Goal: Information Seeking & Learning: Learn about a topic

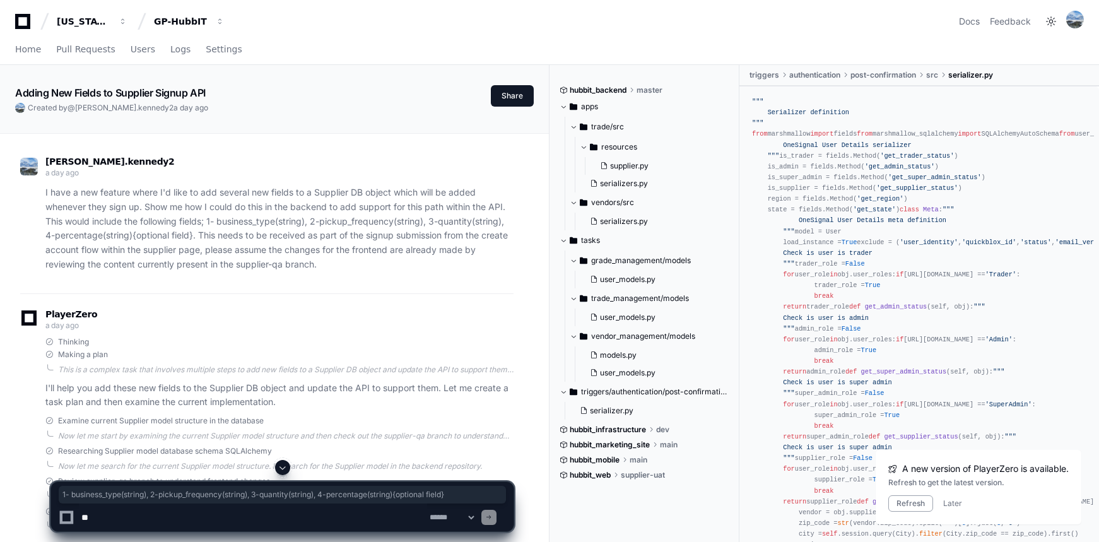
scroll to position [15, 0]
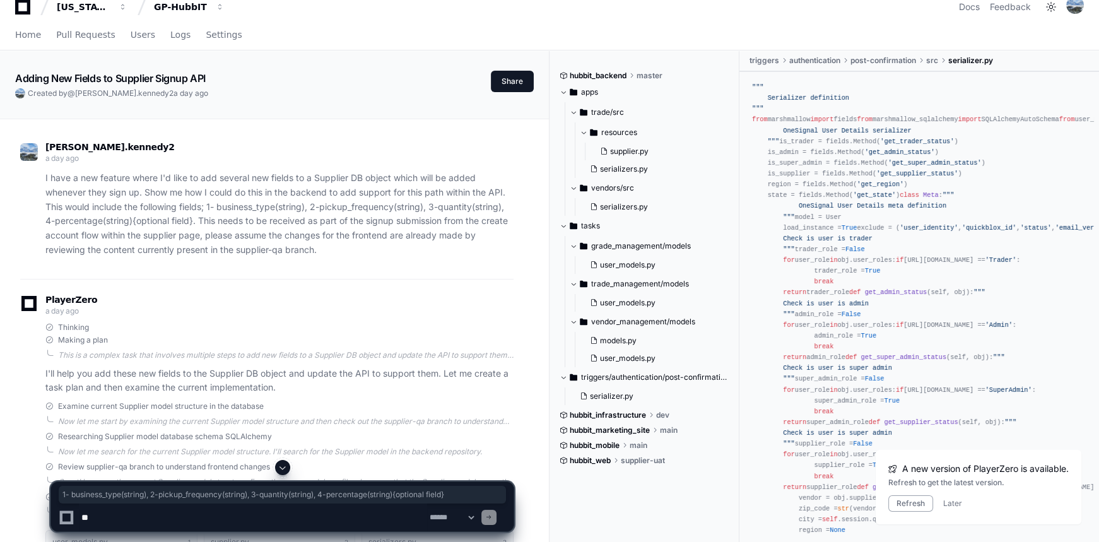
click at [512, 147] on div "chris.kennedy2 a day ago" at bounding box center [267, 153] width 494 height 21
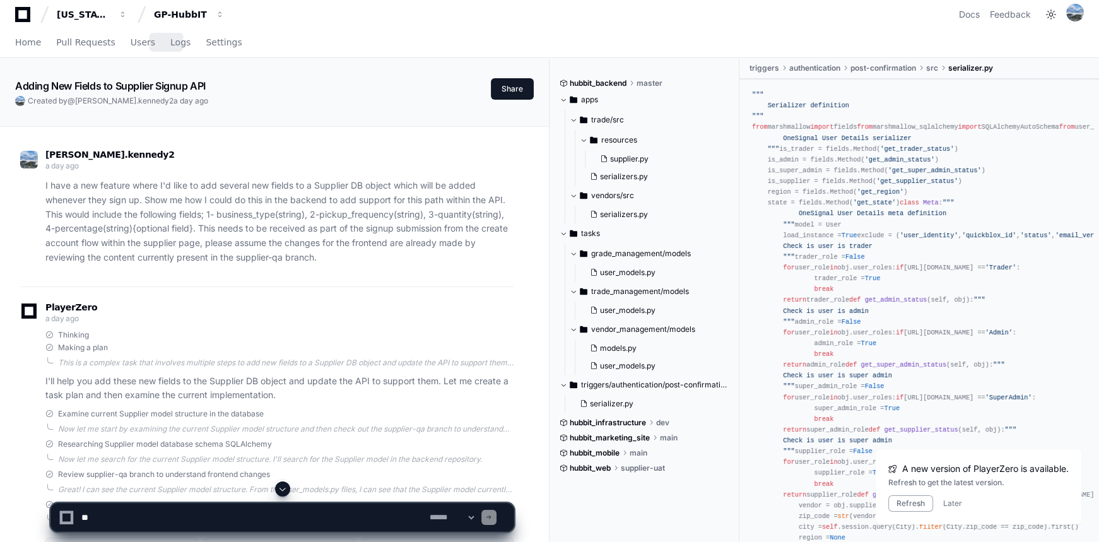
scroll to position [0, 0]
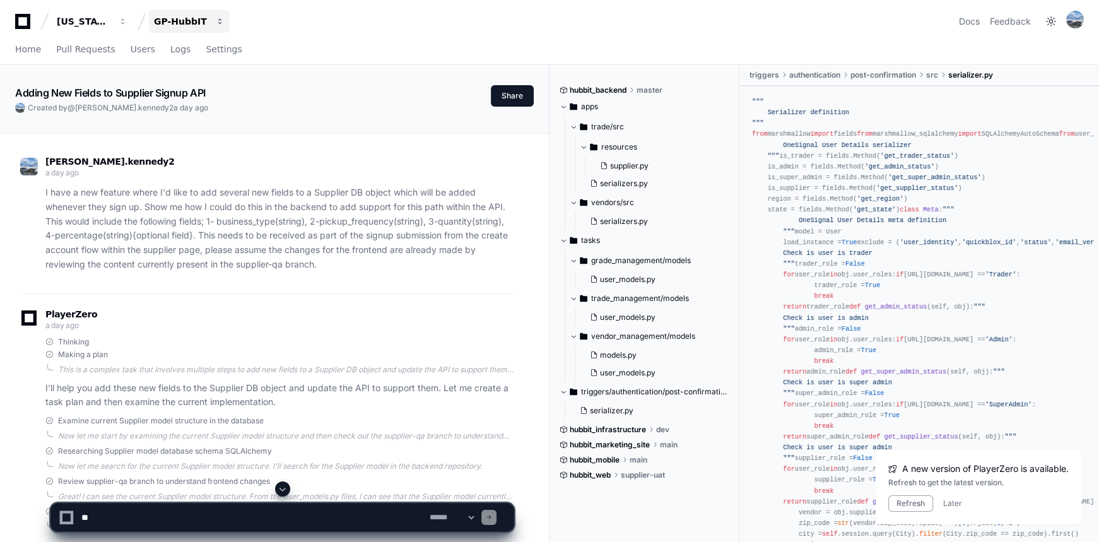
click at [183, 20] on div "GP-HubbIT" at bounding box center [181, 21] width 54 height 13
click at [201, 112] on span "GP-GPR-CXPortal" at bounding box center [216, 117] width 85 height 15
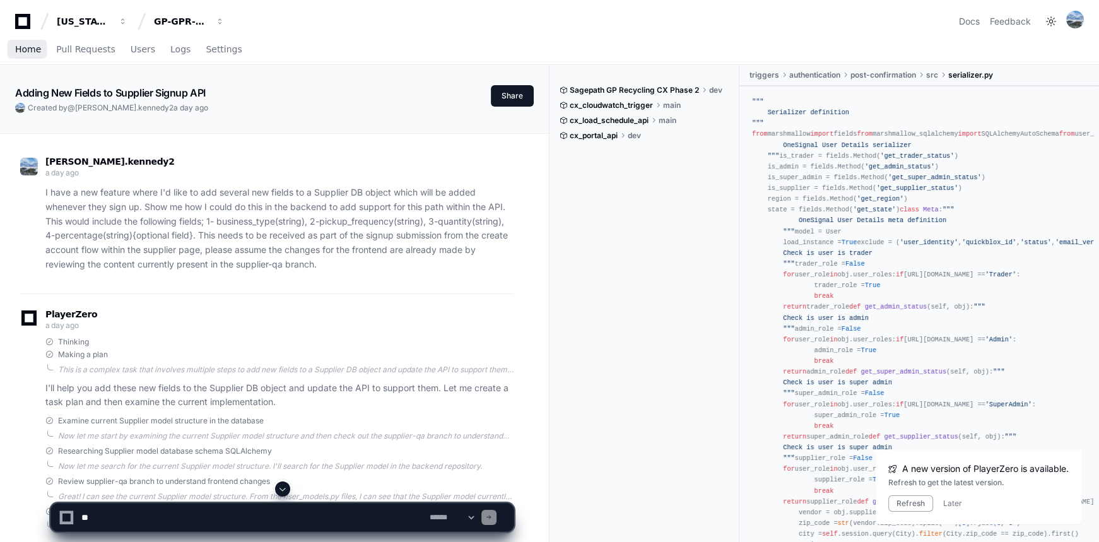
click at [30, 55] on link "Home" at bounding box center [28, 49] width 26 height 29
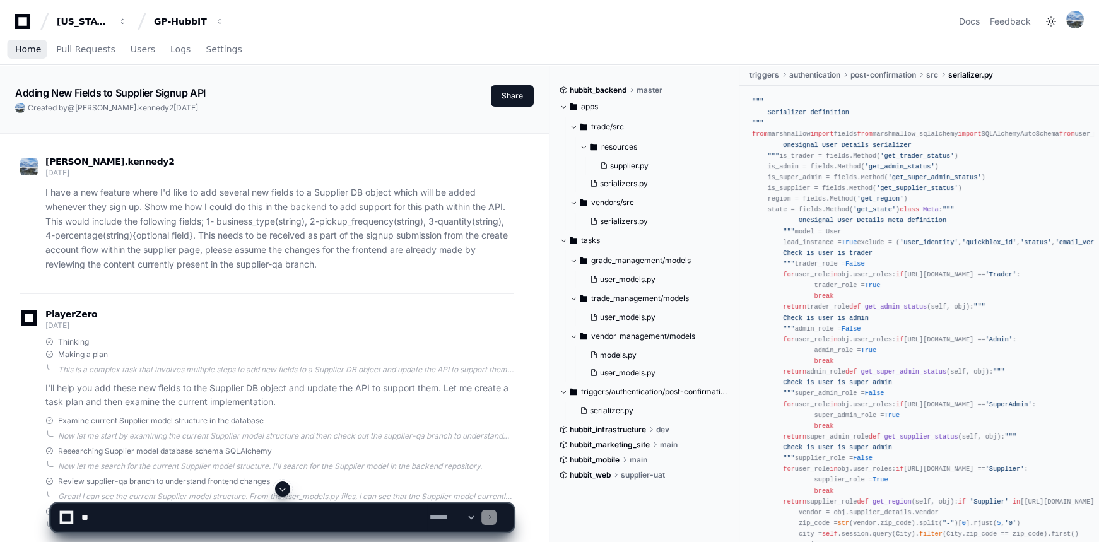
click at [23, 41] on link "Home" at bounding box center [28, 49] width 26 height 29
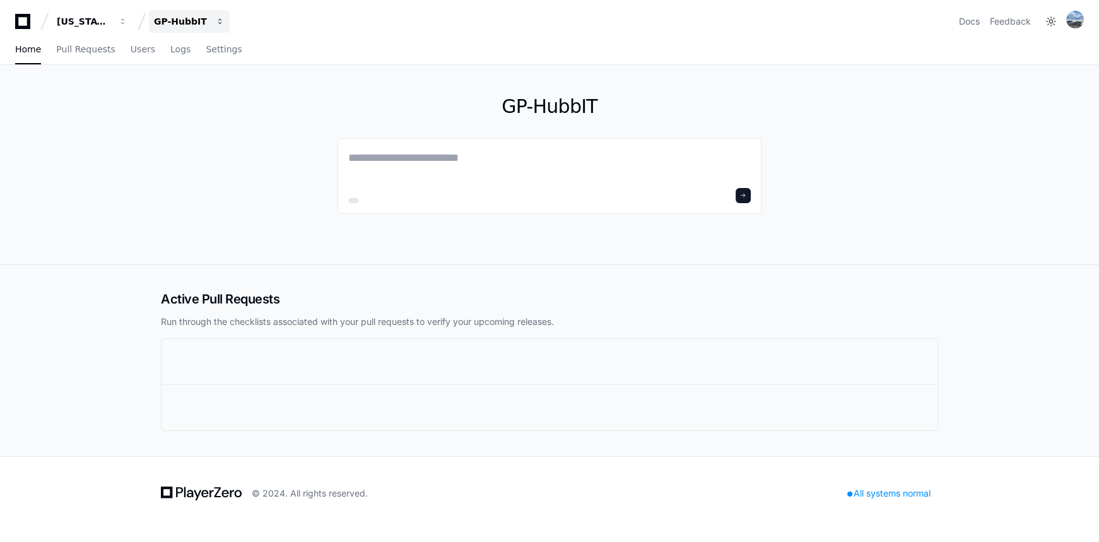
click at [176, 20] on div "GP-HubbIT" at bounding box center [181, 21] width 54 height 13
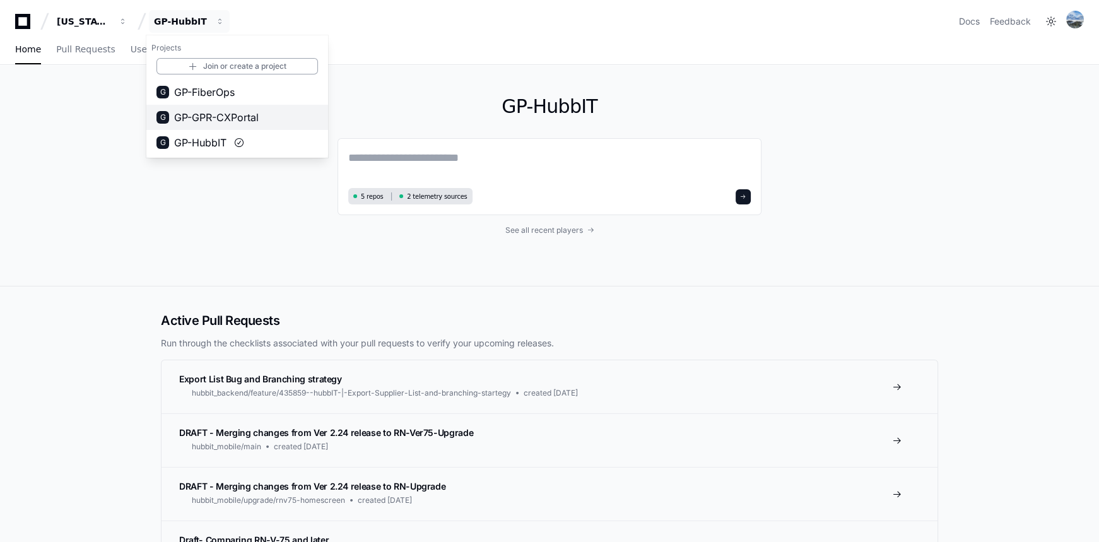
click at [204, 113] on span "GP-GPR-CXPortal" at bounding box center [216, 117] width 85 height 15
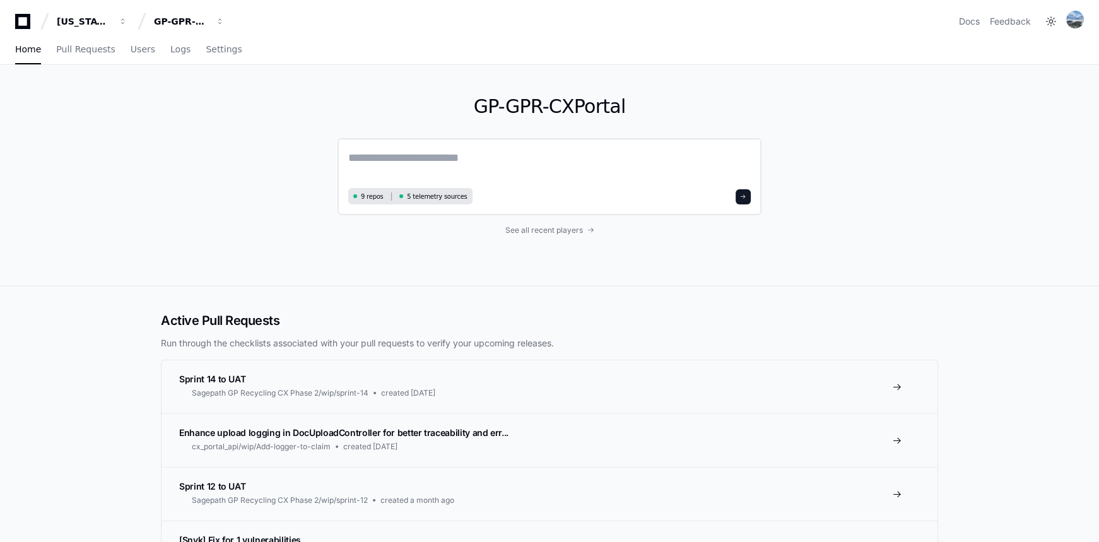
click at [463, 169] on textarea at bounding box center [549, 166] width 403 height 35
type textarea "*"
type textarea "*****"
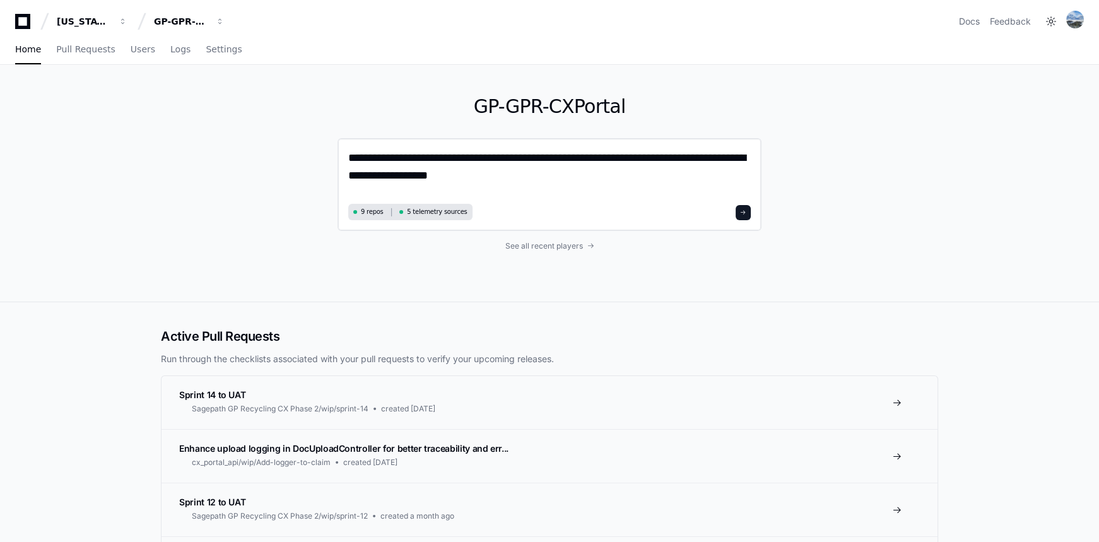
type textarea "**********"
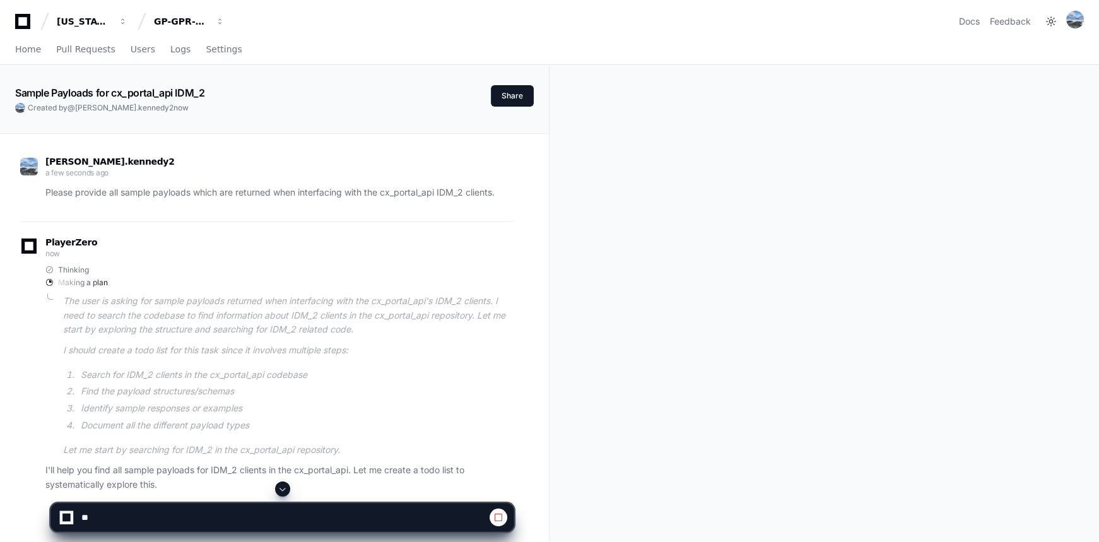
click at [764, 387] on div "Sample Payloads for cx_portal_api IDM_2 Created by @ [PERSON_NAME].kennedy2 now…" at bounding box center [549, 406] width 1099 height 682
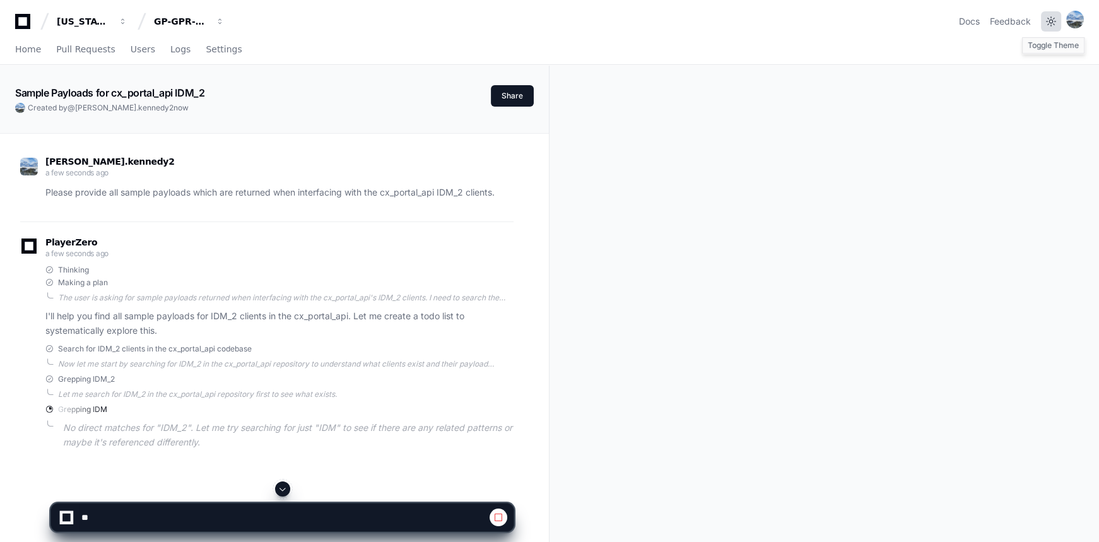
click at [1050, 18] on button at bounding box center [1051, 21] width 20 height 20
click at [1055, 20] on button at bounding box center [1051, 21] width 20 height 20
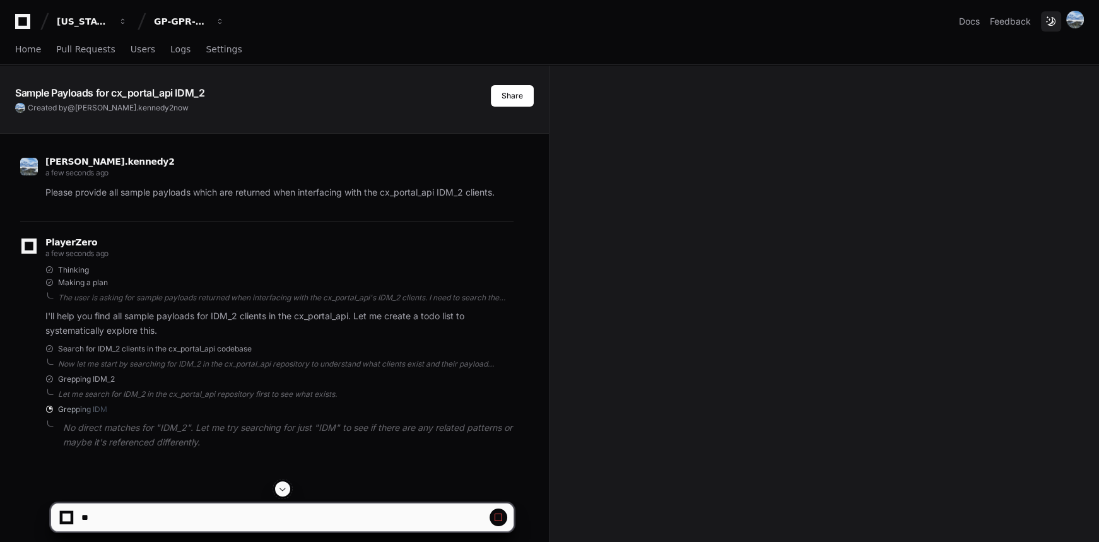
click at [1053, 19] on button at bounding box center [1051, 21] width 20 height 20
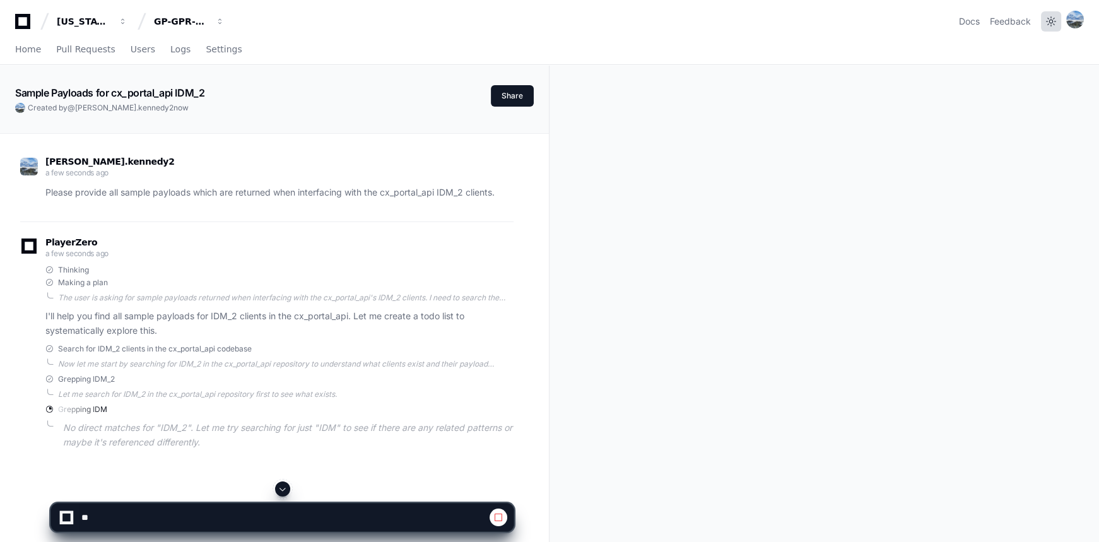
click at [1053, 20] on button at bounding box center [1051, 21] width 20 height 20
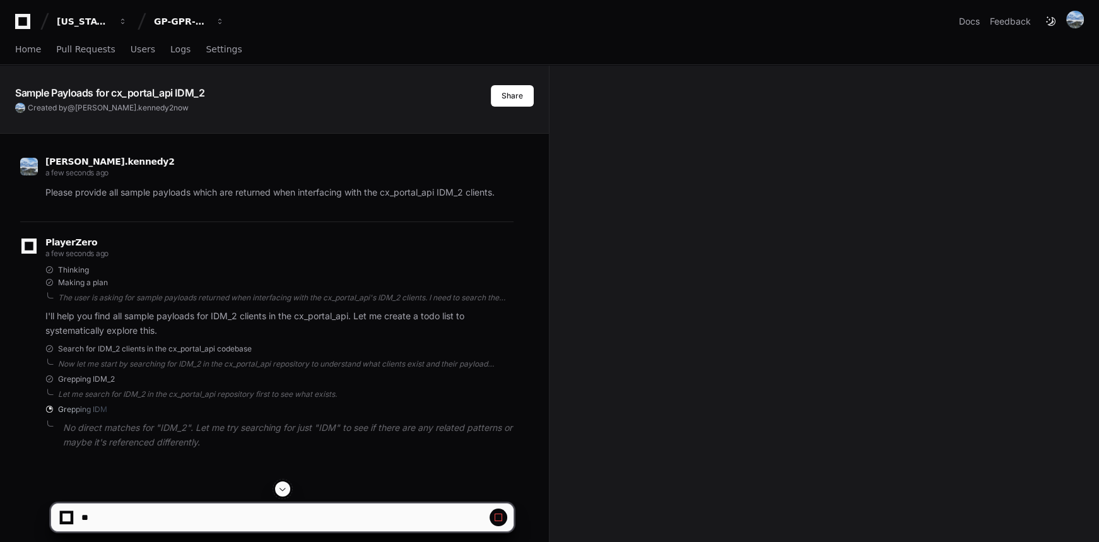
click at [1087, 26] on div "[US_STATE] Pacific GP-GPR-CXPortal Docs Feedback" at bounding box center [549, 16] width 1099 height 33
click at [1082, 20] on img at bounding box center [1076, 20] width 18 height 18
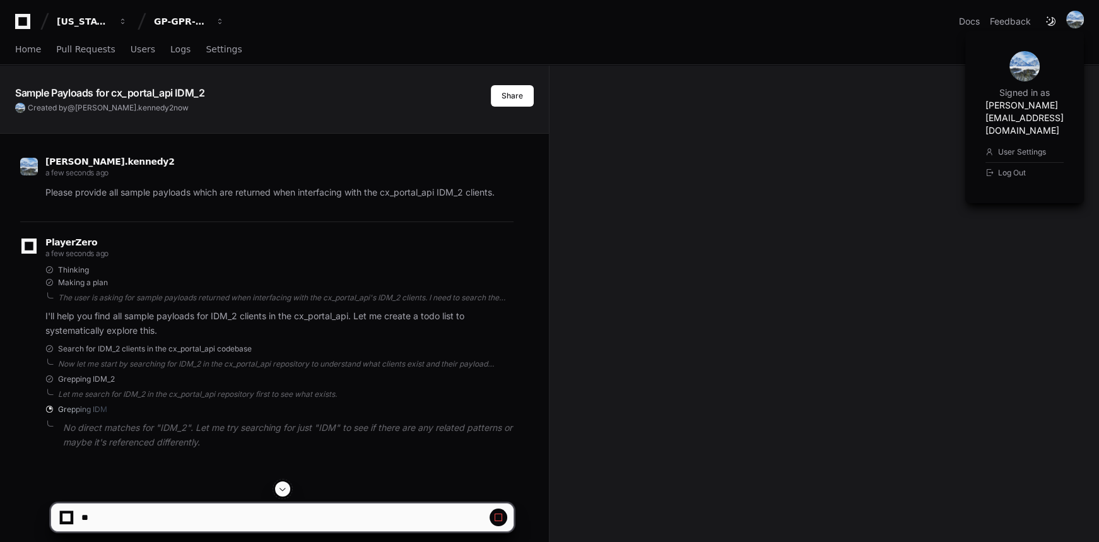
click at [778, 126] on div "Sample Payloads for cx_portal_api IDM_2 Created by @ [PERSON_NAME].kennedy2 now…" at bounding box center [549, 406] width 1099 height 682
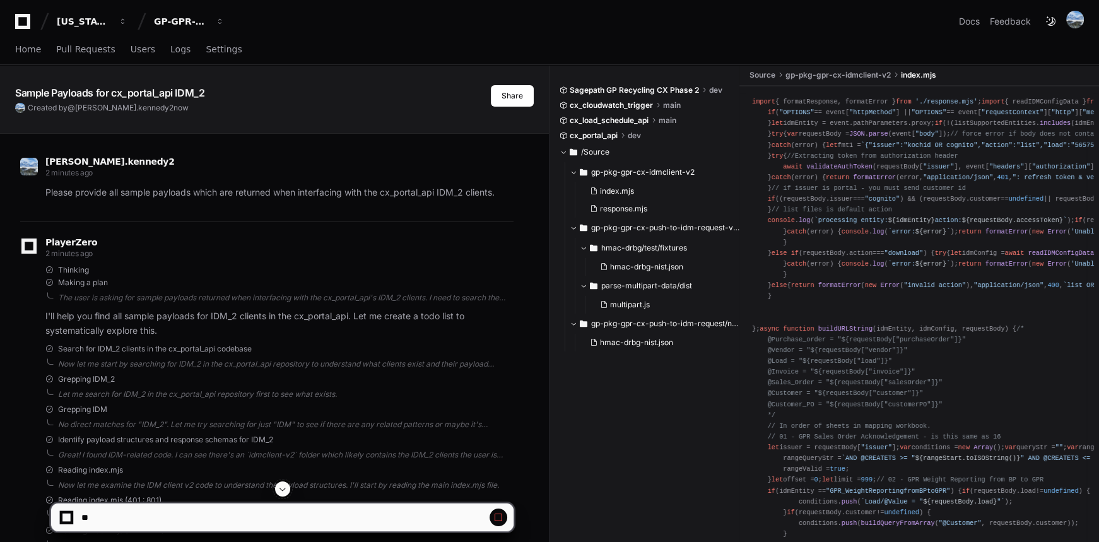
drag, startPoint x: 661, startPoint y: 488, endPoint x: 615, endPoint y: 486, distance: 46.1
click at [661, 488] on div at bounding box center [684, 512] width 268 height 61
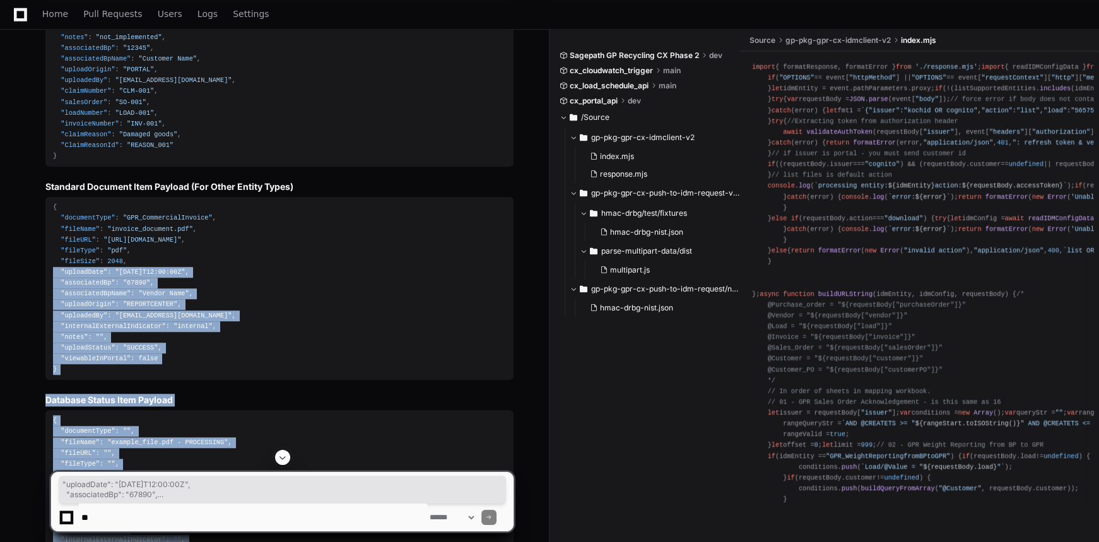
scroll to position [1449, 0]
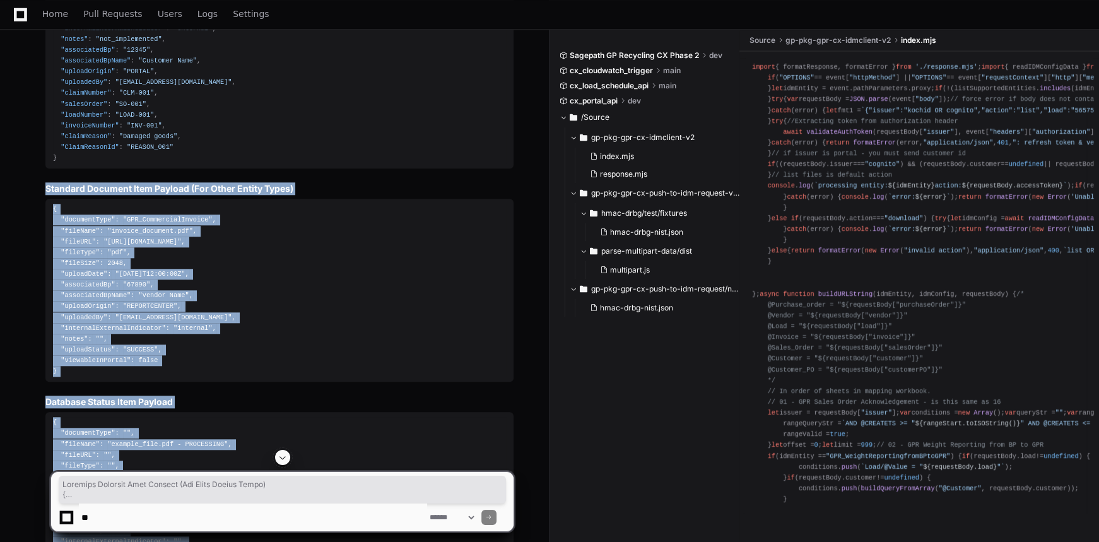
drag, startPoint x: 64, startPoint y: 446, endPoint x: 30, endPoint y: 187, distance: 260.3
click at [30, 187] on div "Updating progress index.mjs 1 Now let me document all the different payload typ…" at bounding box center [267, 242] width 494 height 1968
copy article "Standard Document Item Payload (For Other Entity Types) { "documentType" : "GPR…"
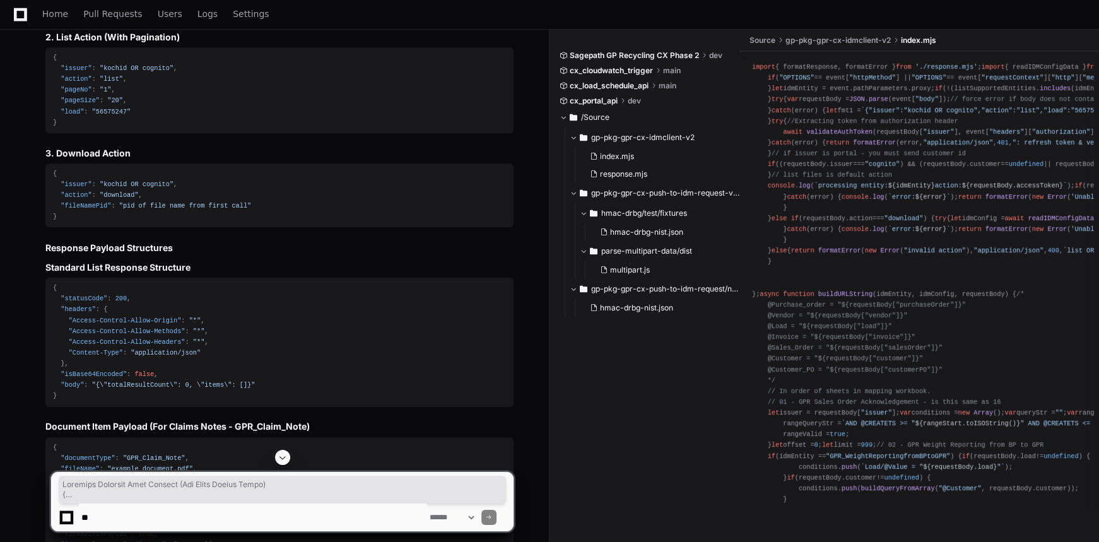
scroll to position [990, 0]
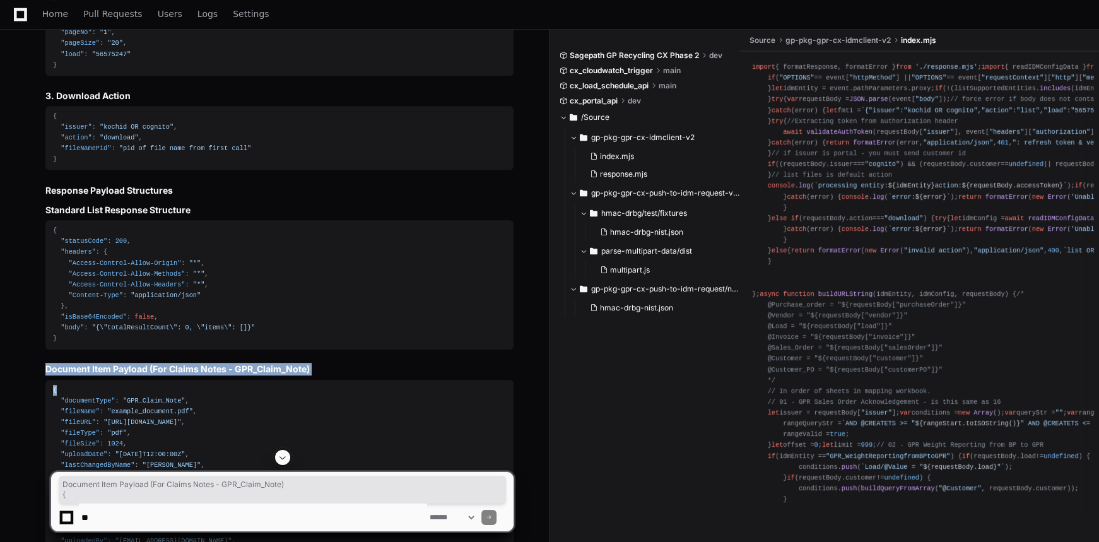
drag, startPoint x: 46, startPoint y: 360, endPoint x: 111, endPoint y: 365, distance: 65.3
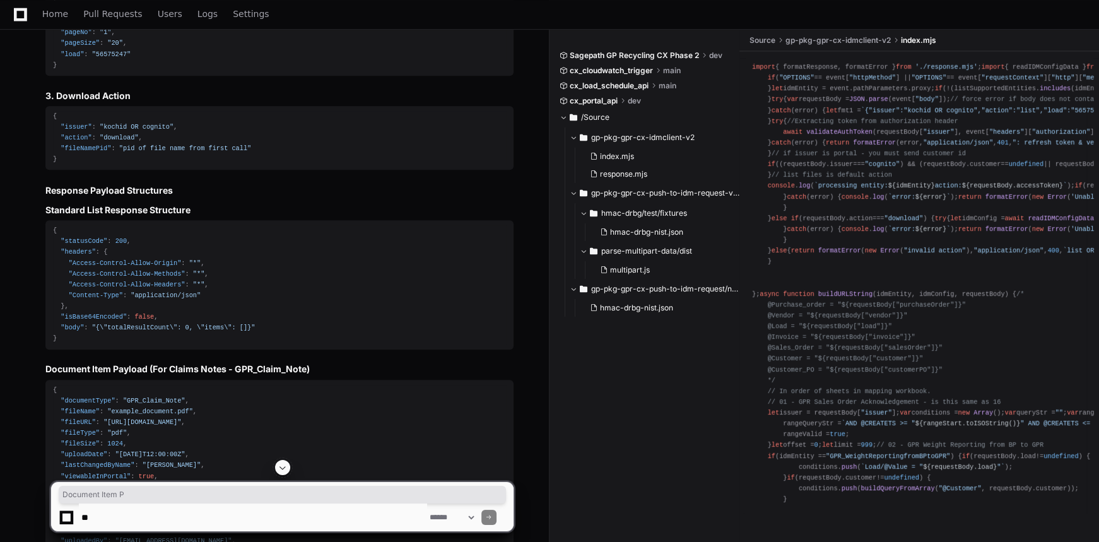
click at [83, 340] on div "{ "statusCode" : 200 , "headers" : { "Access-Control-Allow-Origin" : "*" , "Acc…" at bounding box center [279, 284] width 453 height 119
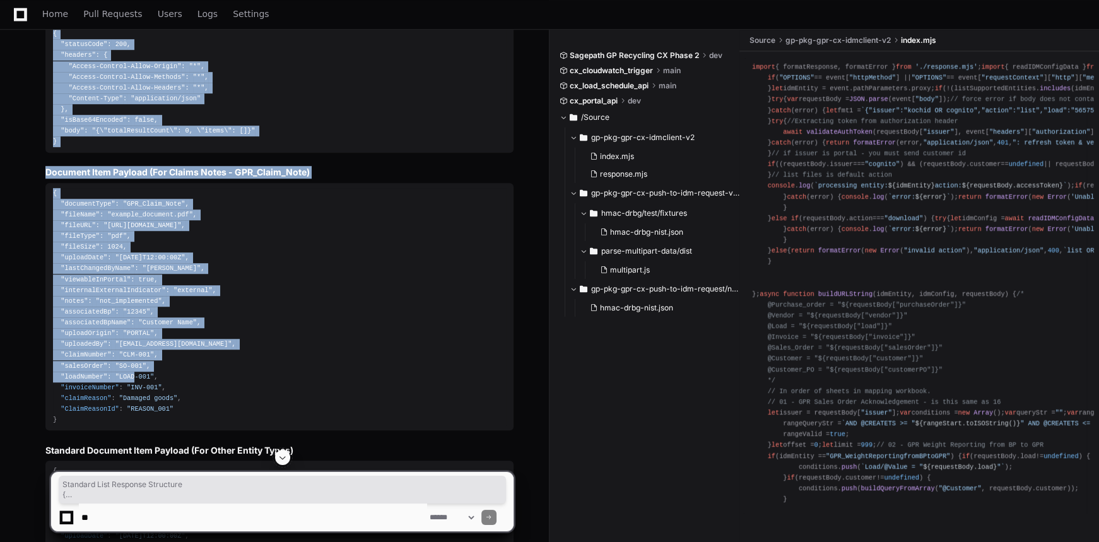
scroll to position [1277, 0]
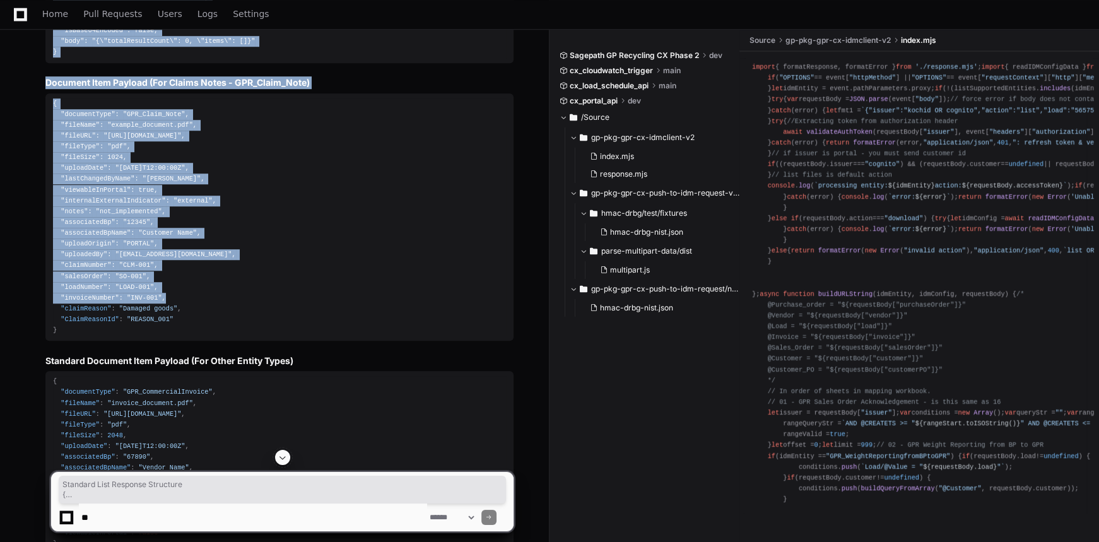
drag, startPoint x: 44, startPoint y: 207, endPoint x: 225, endPoint y: 309, distance: 208.2
click at [182, 302] on div "Updating progress index.mjs 1 Now let me document all the different payload typ…" at bounding box center [267, 415] width 494 height 1968
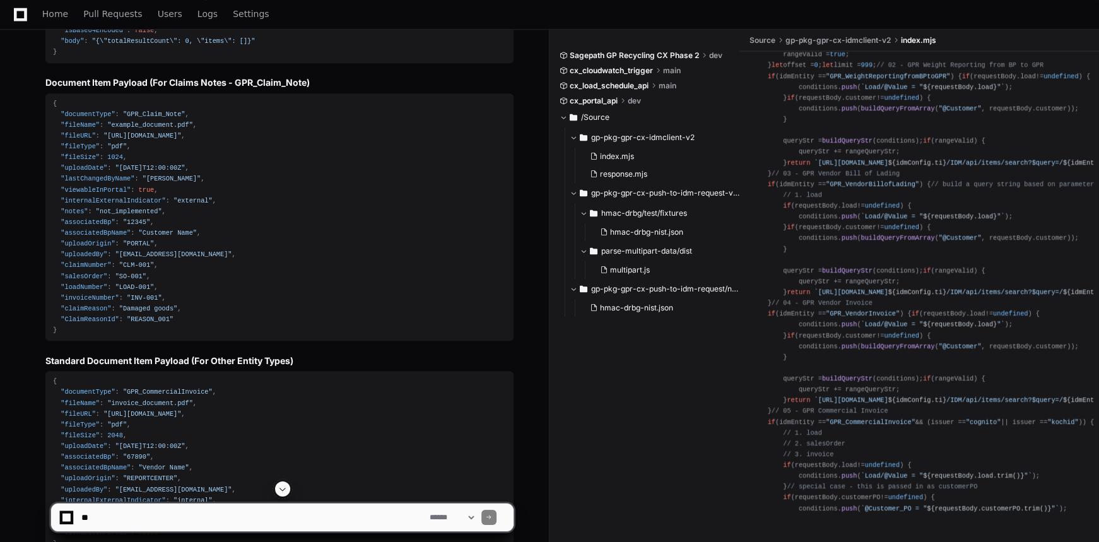
scroll to position [574, 0]
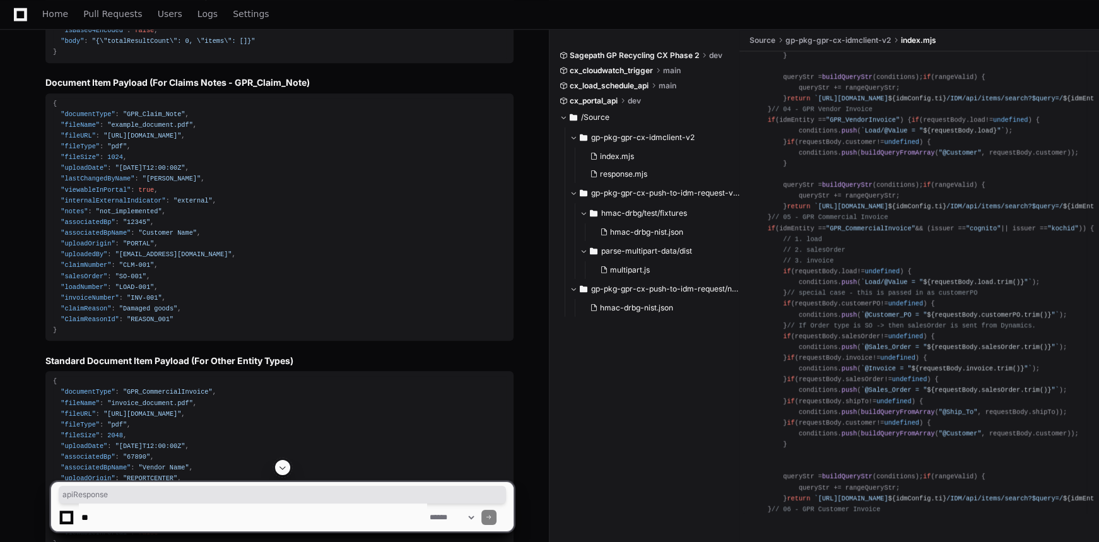
click at [302, 442] on div "{ "documentType" : "GPR_CommercialInvoice" , "fileName" : "invoice_document.pdf…" at bounding box center [279, 462] width 453 height 173
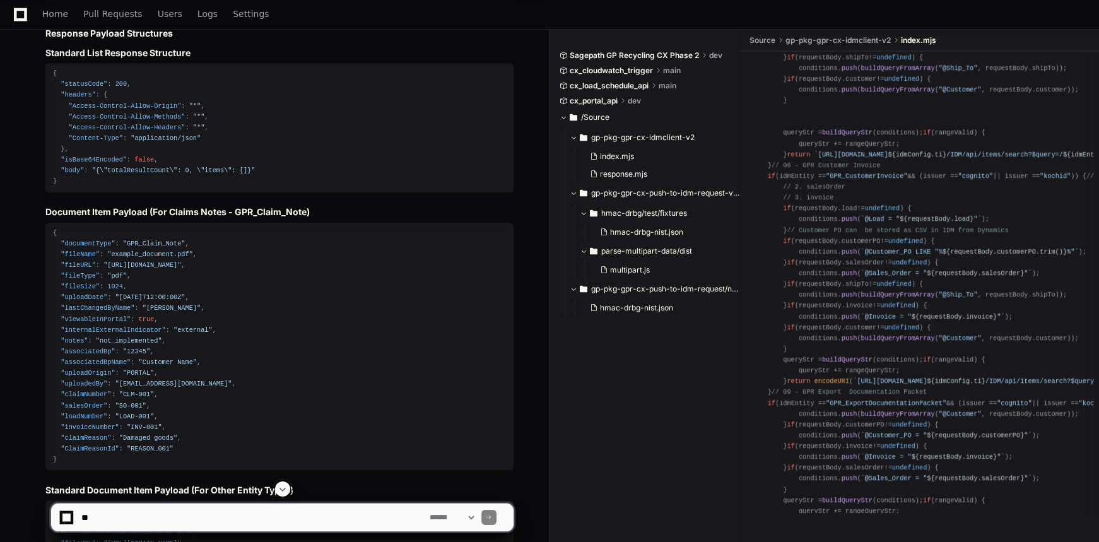
scroll to position [1162, 0]
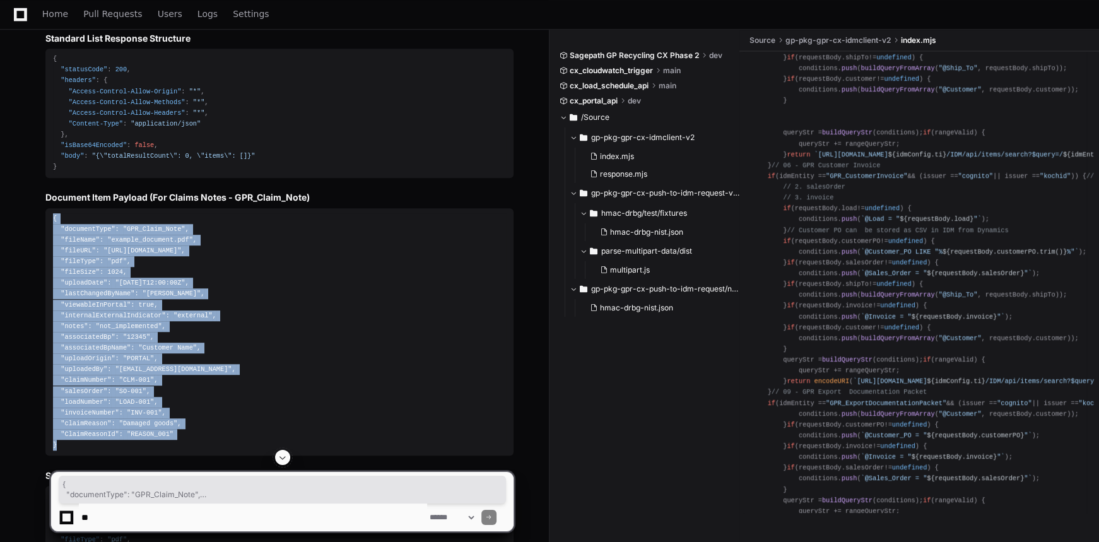
drag, startPoint x: 62, startPoint y: 442, endPoint x: 49, endPoint y: 224, distance: 218.2
click at [41, 206] on div "Updating progress index.mjs 1 Now let me document all the different payload typ…" at bounding box center [267, 530] width 494 height 1968
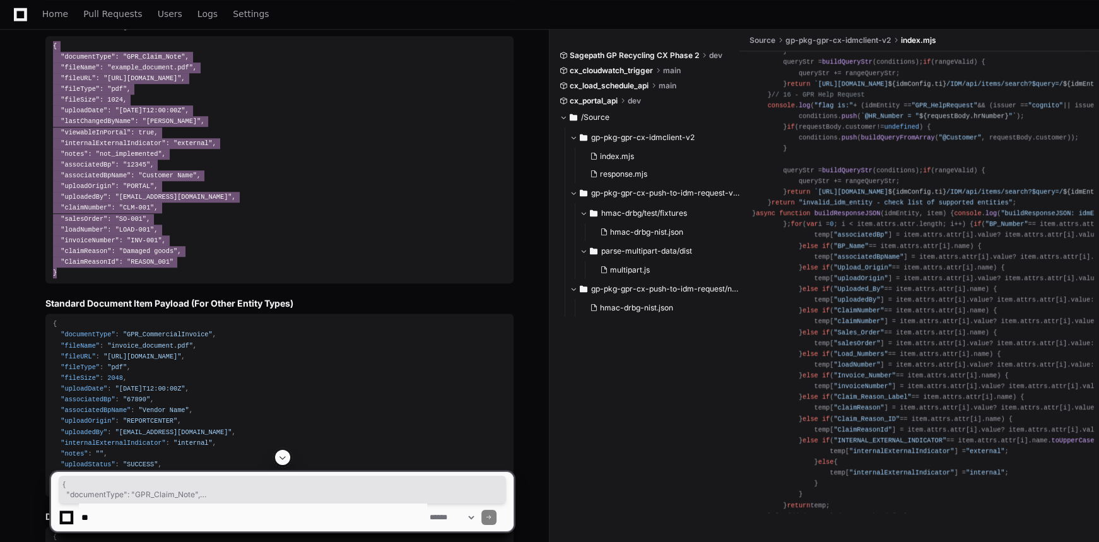
scroll to position [2467, 0]
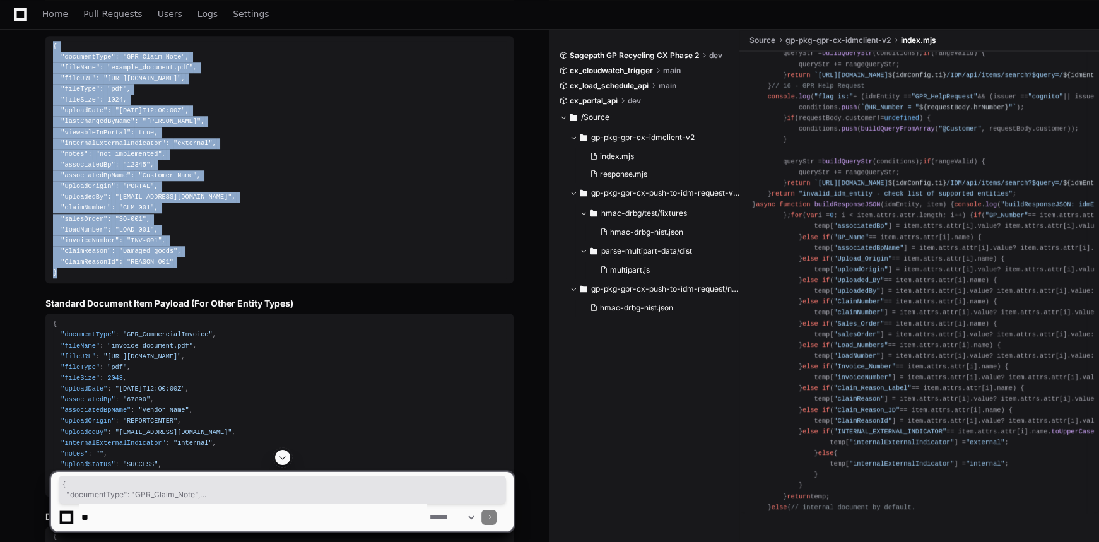
click at [330, 227] on div "{ "documentType" : "GPR_Claim_Note" , "fileName" : "example_document.pdf" , "fi…" at bounding box center [279, 160] width 453 height 238
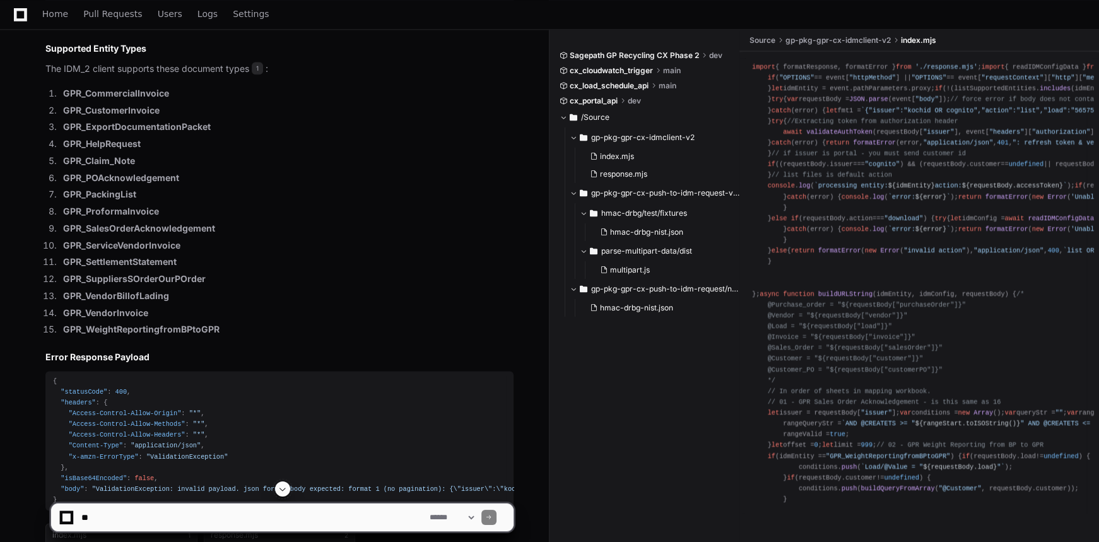
scroll to position [2168, 0]
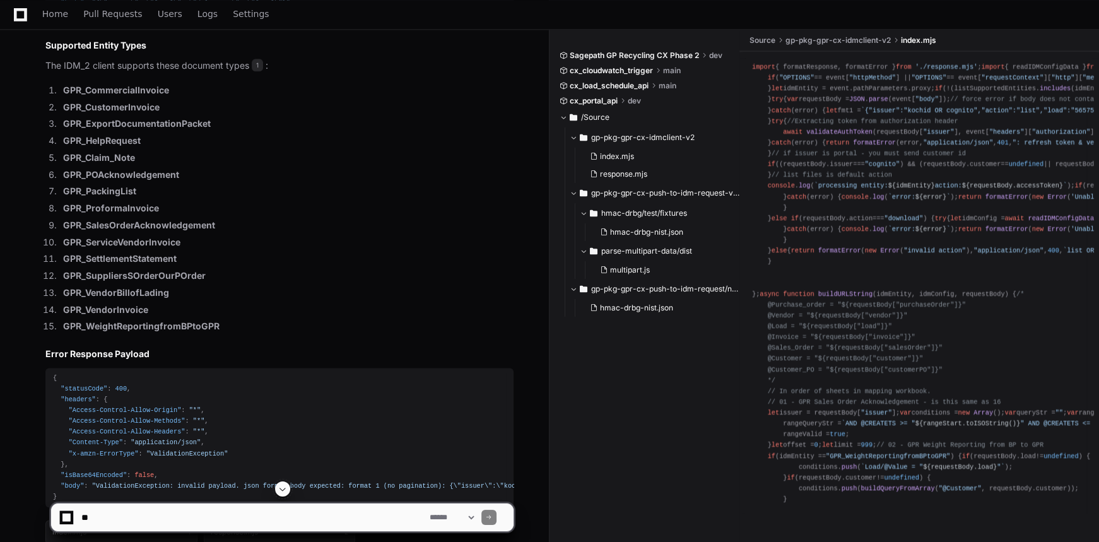
click at [145, 518] on textarea at bounding box center [253, 518] width 348 height 28
type textarea "**********"
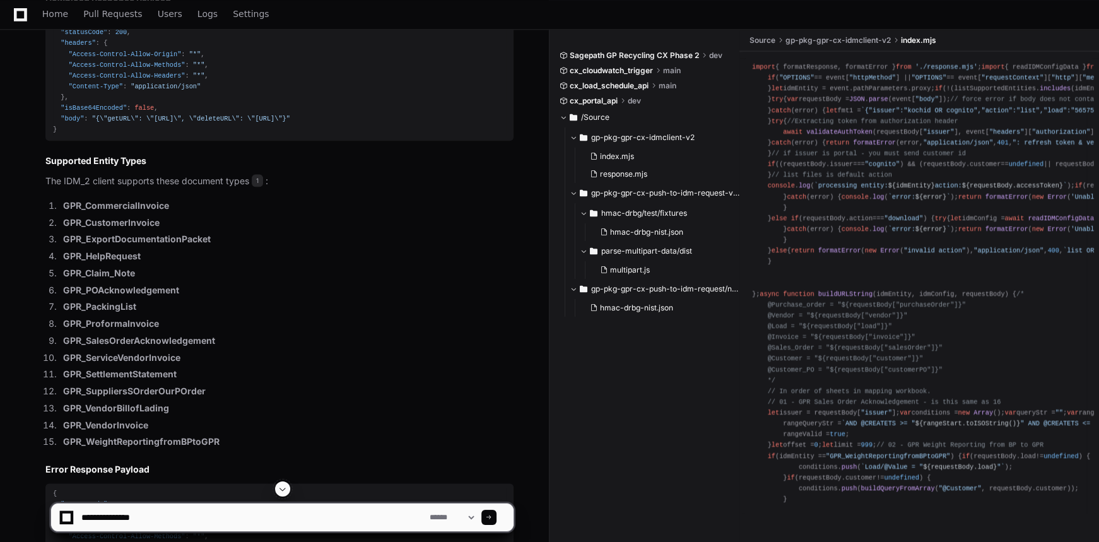
scroll to position [1996, 0]
